Goal: Navigation & Orientation: Find specific page/section

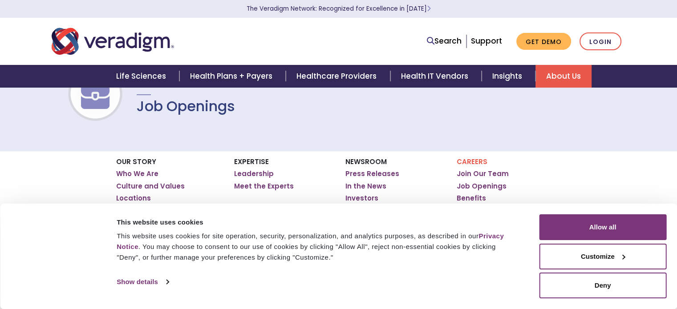
scroll to position [45, 0]
click at [601, 289] on button "Deny" at bounding box center [602, 286] width 127 height 26
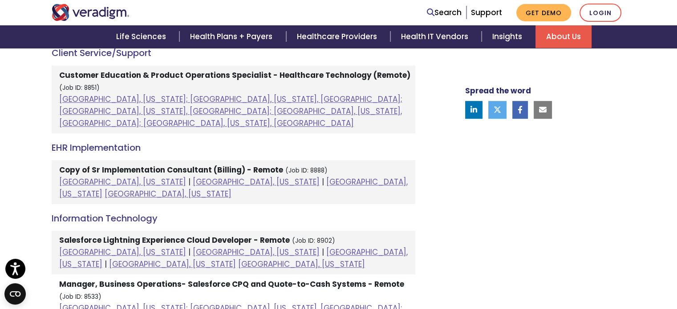
scroll to position [445, 0]
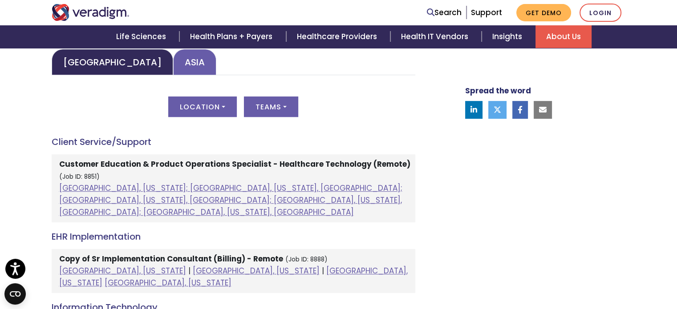
click at [198, 75] on link "Asia" at bounding box center [194, 62] width 43 height 26
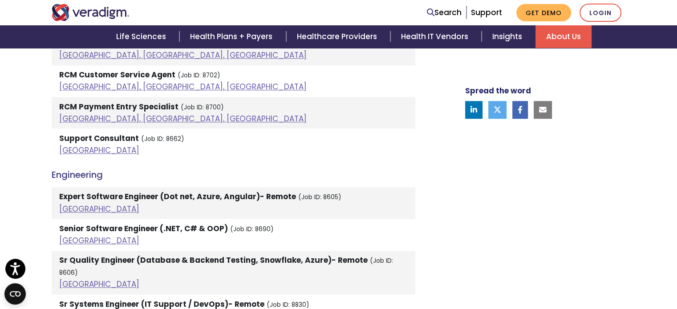
scroll to position [579, 0]
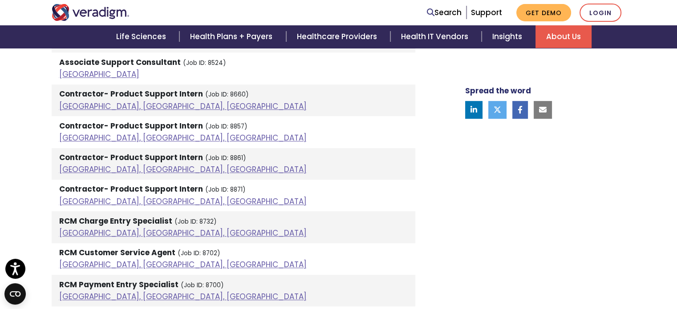
click at [71, 48] on link "[GEOGRAPHIC_DATA]" at bounding box center [99, 42] width 80 height 11
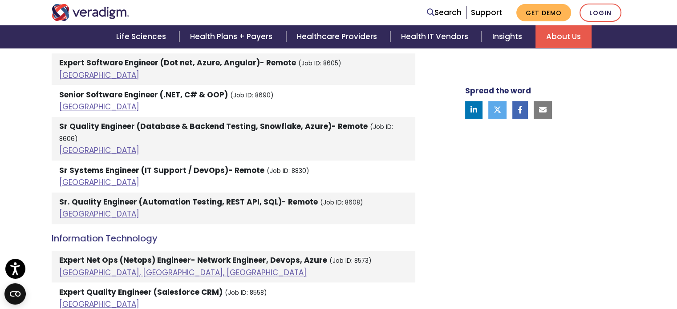
scroll to position [935, 0]
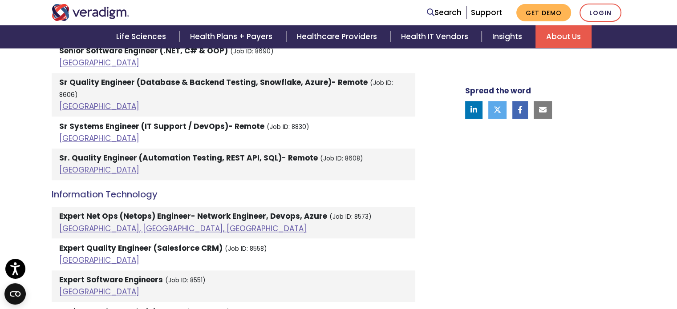
click at [76, 36] on link "[GEOGRAPHIC_DATA]" at bounding box center [99, 31] width 80 height 11
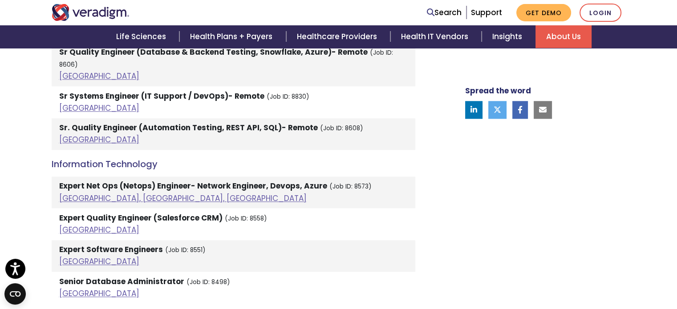
scroll to position [979, 0]
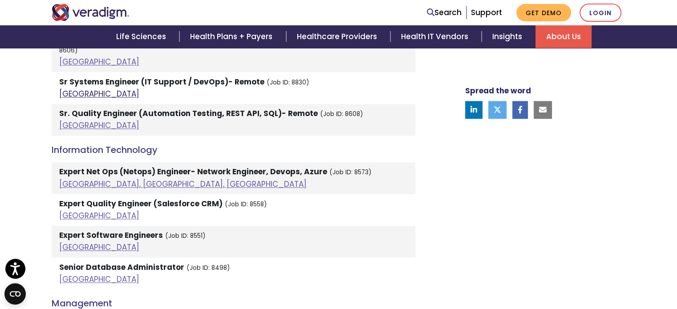
click at [64, 99] on link "[GEOGRAPHIC_DATA]" at bounding box center [99, 94] width 80 height 11
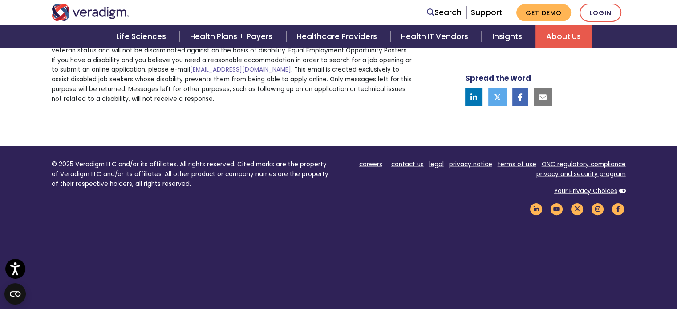
scroll to position [1825, 0]
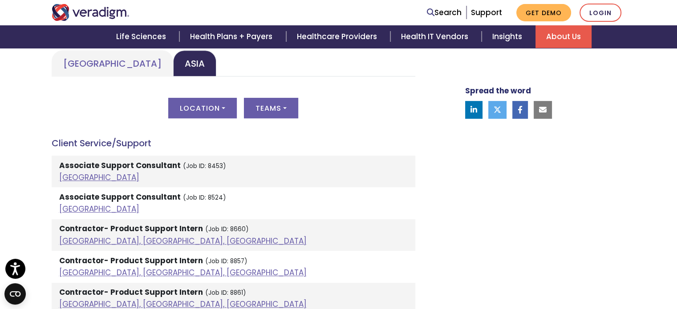
scroll to position [445, 0]
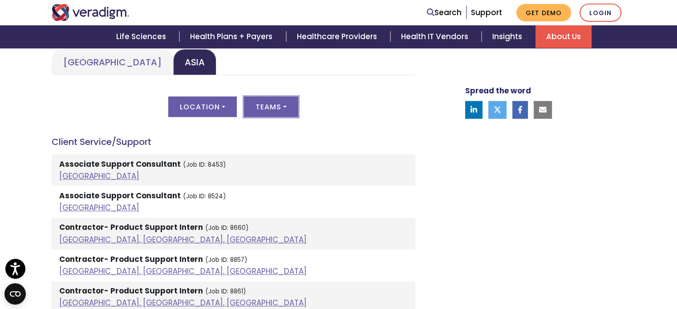
click at [258, 117] on button "Teams" at bounding box center [271, 107] width 54 height 20
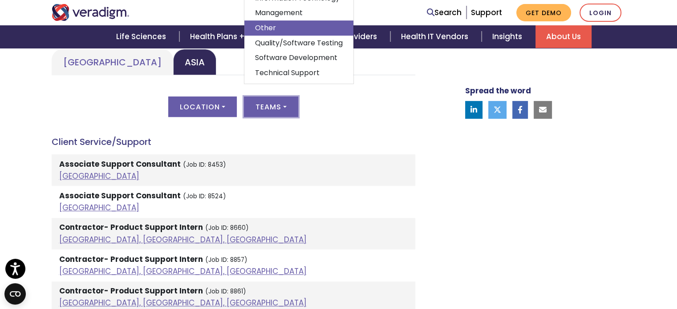
scroll to position [0, 0]
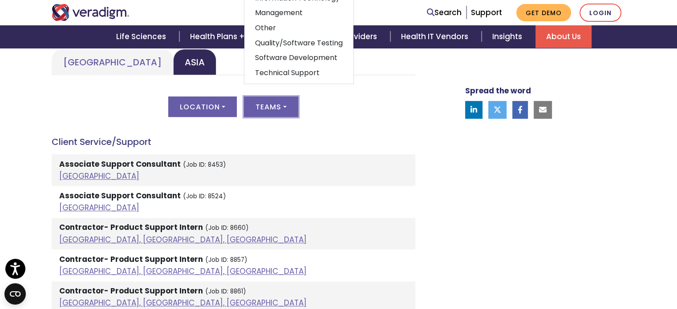
click at [363, 128] on div "Location All [GEOGRAPHIC_DATA] [GEOGRAPHIC_DATA], [GEOGRAPHIC_DATA], [GEOGRAPHI…" at bounding box center [234, 112] width 364 height 31
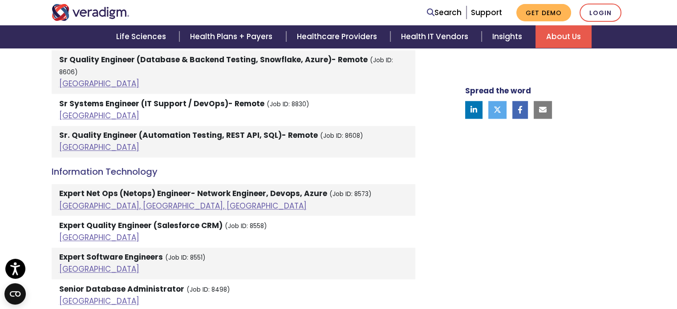
scroll to position [979, 0]
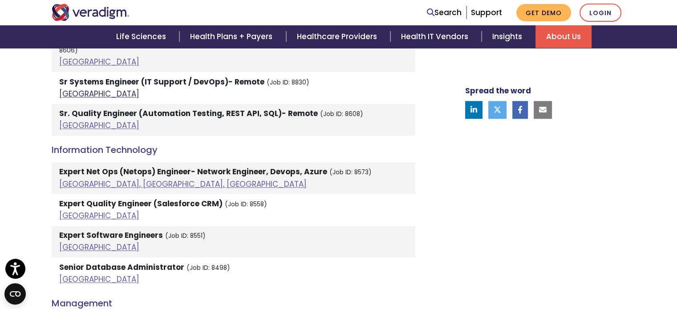
click at [63, 99] on link "[GEOGRAPHIC_DATA]" at bounding box center [99, 94] width 80 height 11
